Goal: Information Seeking & Learning: Stay updated

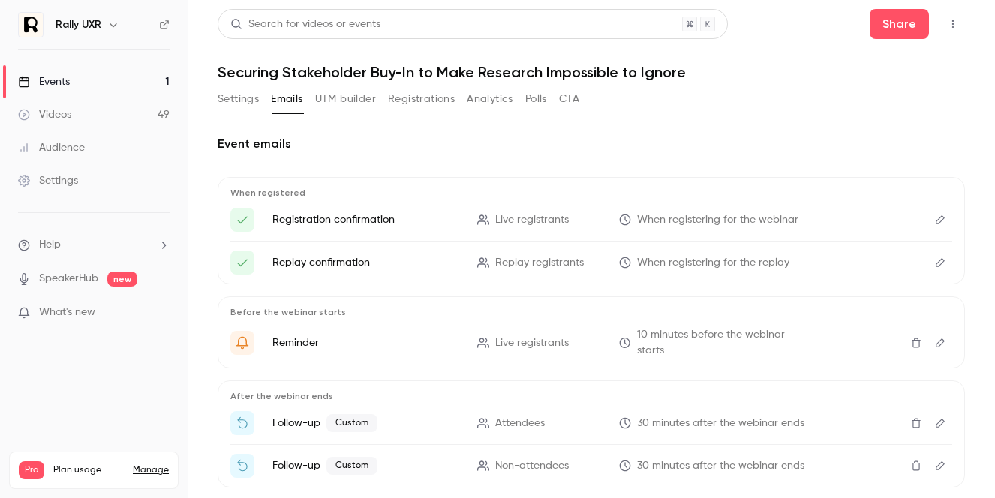
click at [80, 88] on link "Events 1" at bounding box center [94, 81] width 188 height 33
